Goal: Task Accomplishment & Management: Manage account settings

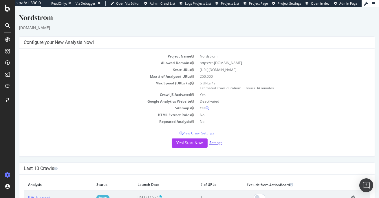
click at [217, 143] on link "Settings" at bounding box center [215, 142] width 13 height 5
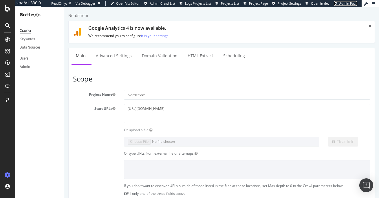
click at [345, 3] on span "Admin Page" at bounding box center [349, 3] width 18 height 4
click at [23, 59] on div "Users" at bounding box center [24, 59] width 9 height 6
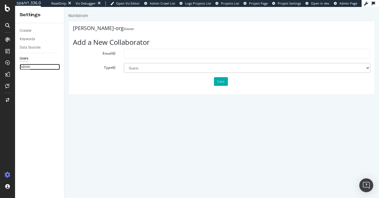
click at [23, 69] on div "Admin" at bounding box center [25, 67] width 10 height 6
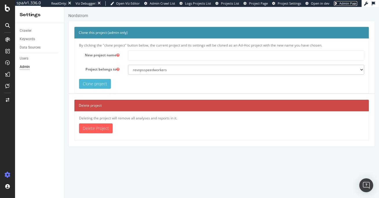
click at [339, 3] on link "Admin Page" at bounding box center [345, 3] width 23 height 5
